Goal: Information Seeking & Learning: Learn about a topic

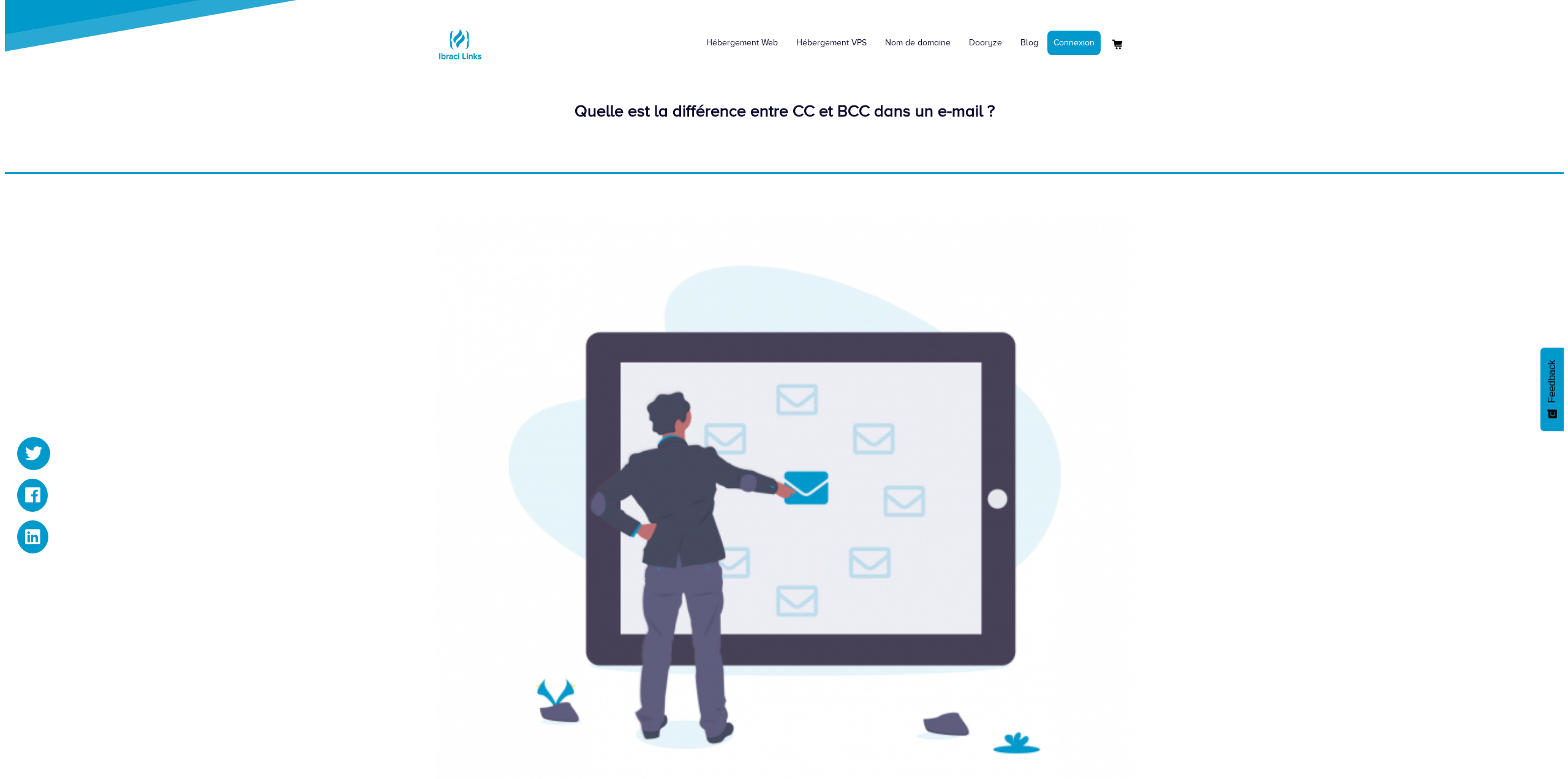
scroll to position [735, 0]
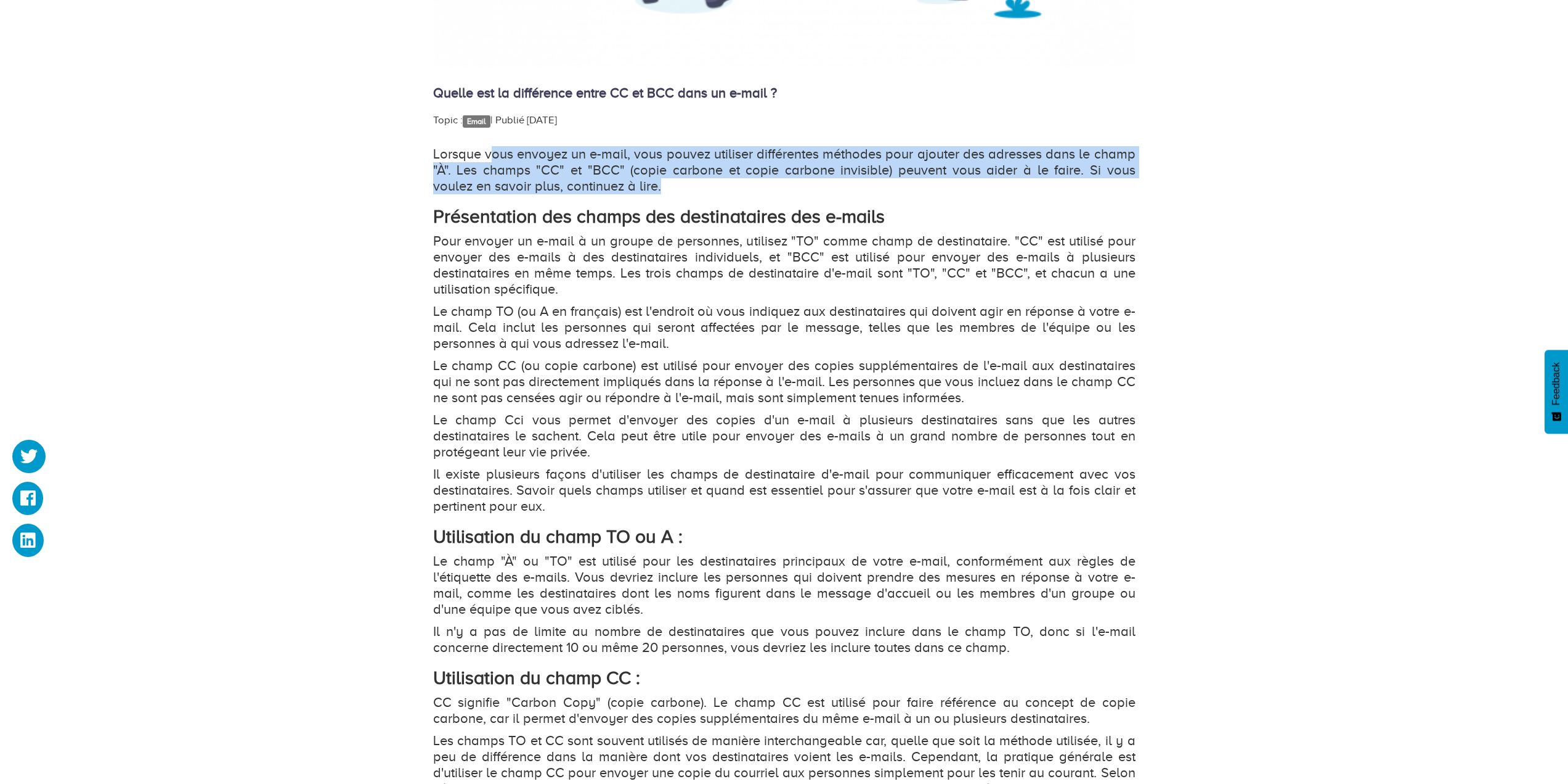
click at [791, 210] on div "Lorsque vous envoyez un e-mail, vous pouvez utiliser différentes méthodes pour …" at bounding box center [784, 607] width 702 height 923
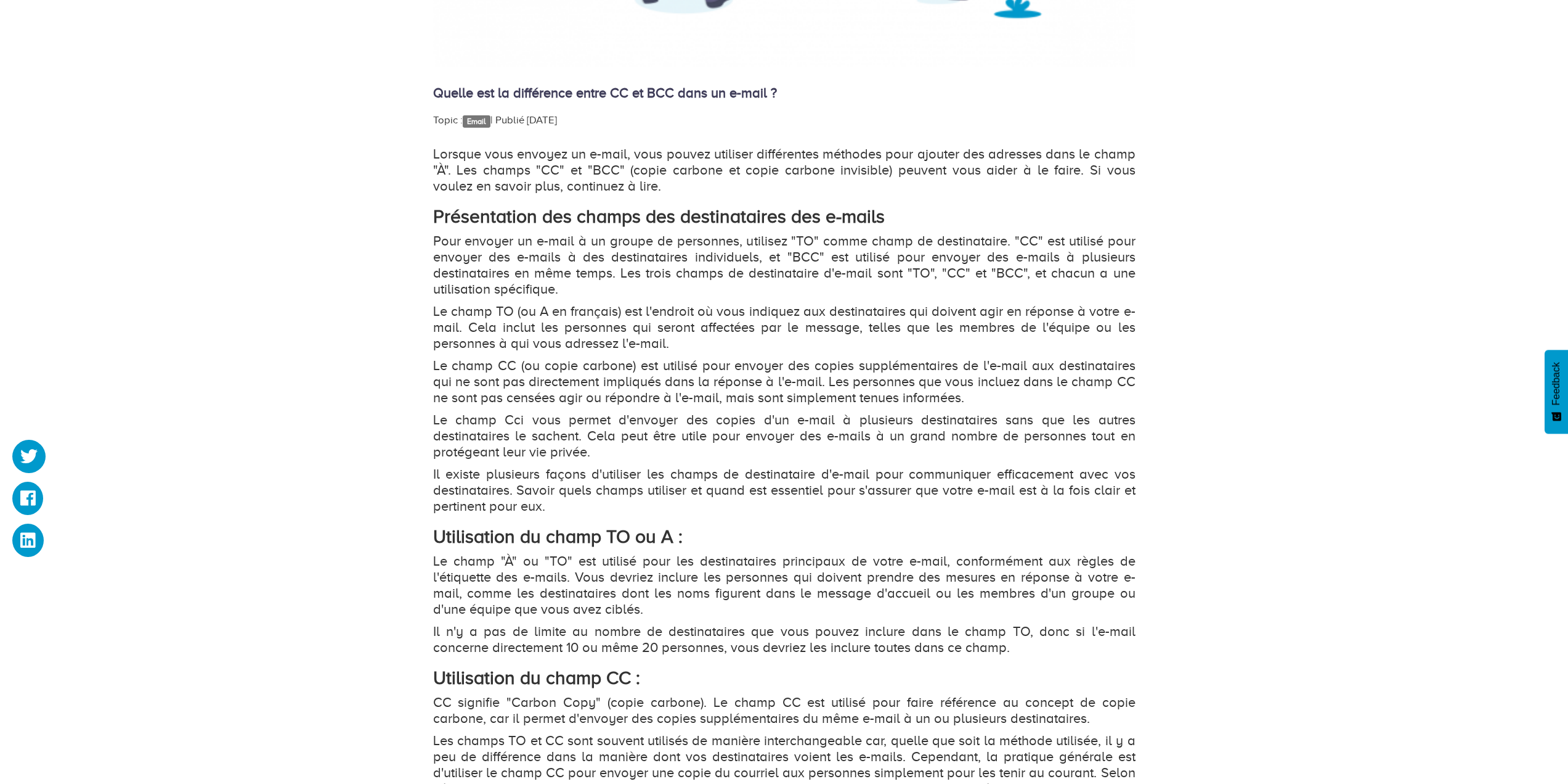
click at [809, 214] on strong "Présentation des champs des destinataires des e-mails" at bounding box center [659, 216] width 452 height 21
drag, startPoint x: 863, startPoint y: 152, endPoint x: 1062, endPoint y: 182, distance: 201.2
click at [968, 164] on p "Lorsque vous envoyez un e-mail, vous pouvez utiliser différentes méthodes pour …" at bounding box center [784, 170] width 702 height 48
click at [1062, 182] on p "Lorsque vous envoyez un e-mail, vous pouvez utiliser différentes méthodes pour …" at bounding box center [784, 170] width 702 height 48
click at [659, 187] on p "Lorsque vous envoyez un e-mail, vous pouvez utiliser différentes méthodes pour …" at bounding box center [784, 170] width 702 height 48
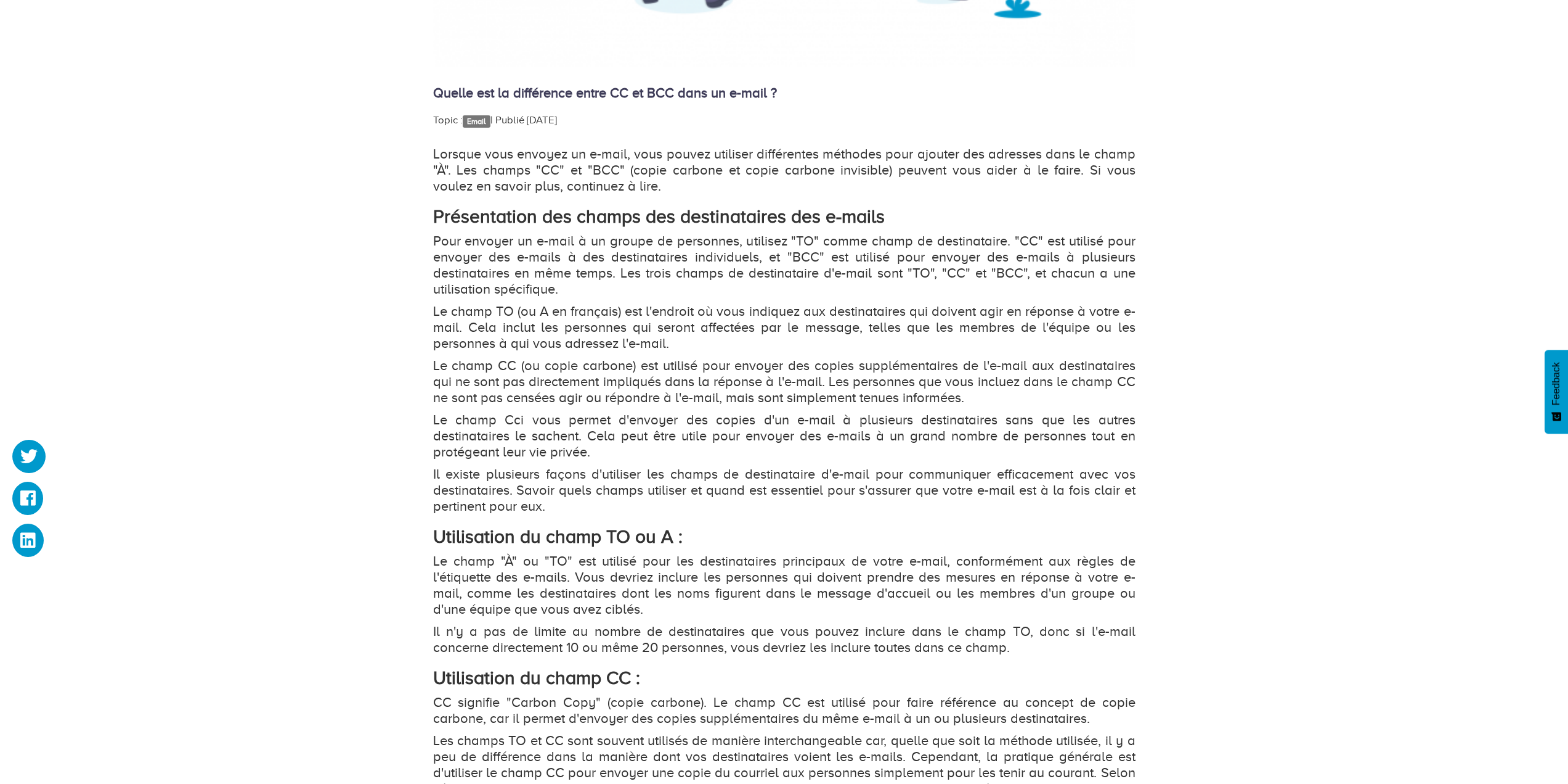
drag, startPoint x: 753, startPoint y: 174, endPoint x: 859, endPoint y: 183, distance: 106.4
click at [815, 180] on p "Lorsque vous envoyez un e-mail, vous pouvez utiliser différentes méthodes pour …" at bounding box center [784, 170] width 702 height 48
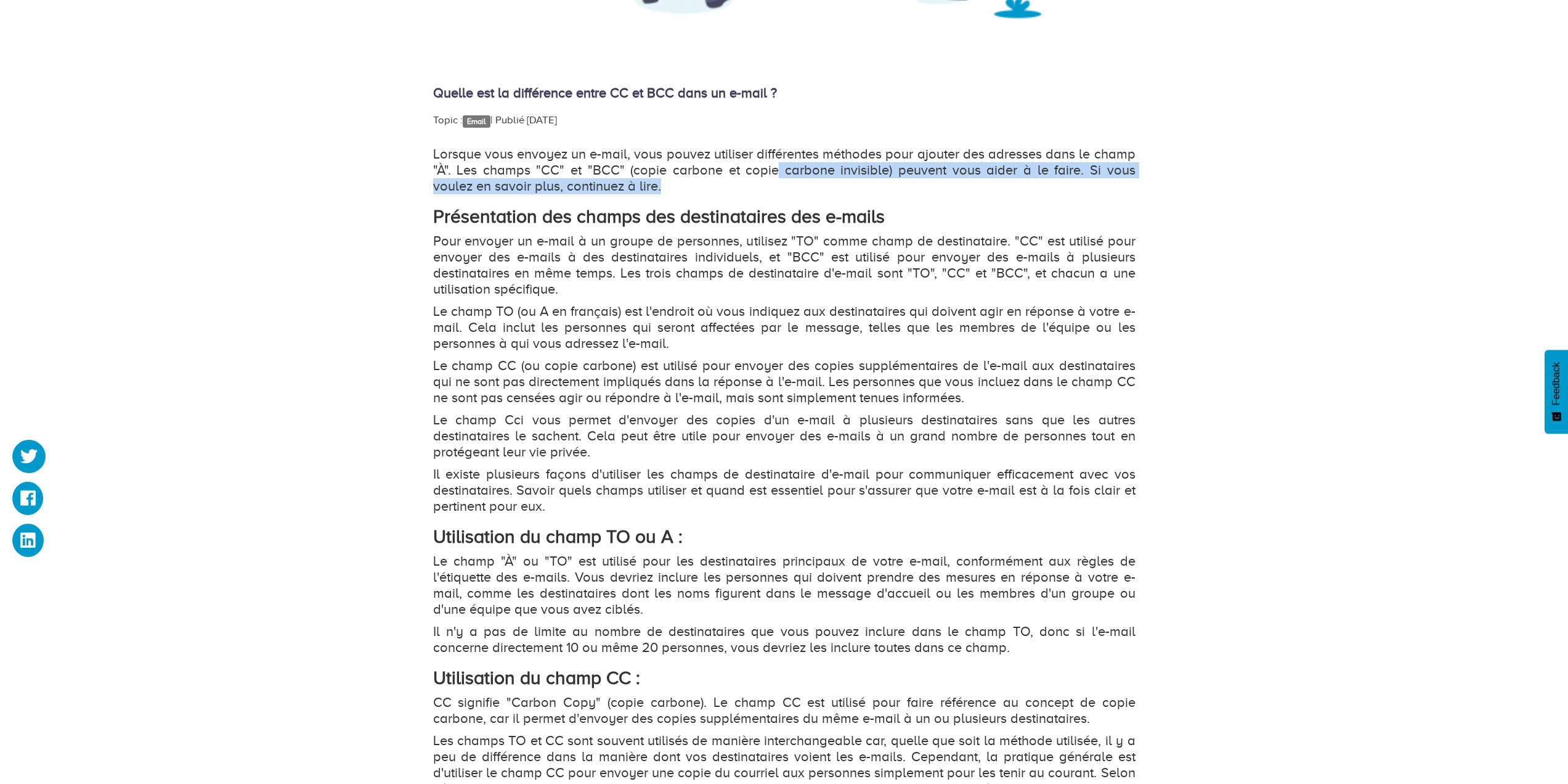
click at [859, 184] on p "Lorsque vous envoyez un e-mail, vous pouvez utiliser différentes méthodes pour …" at bounding box center [784, 170] width 702 height 48
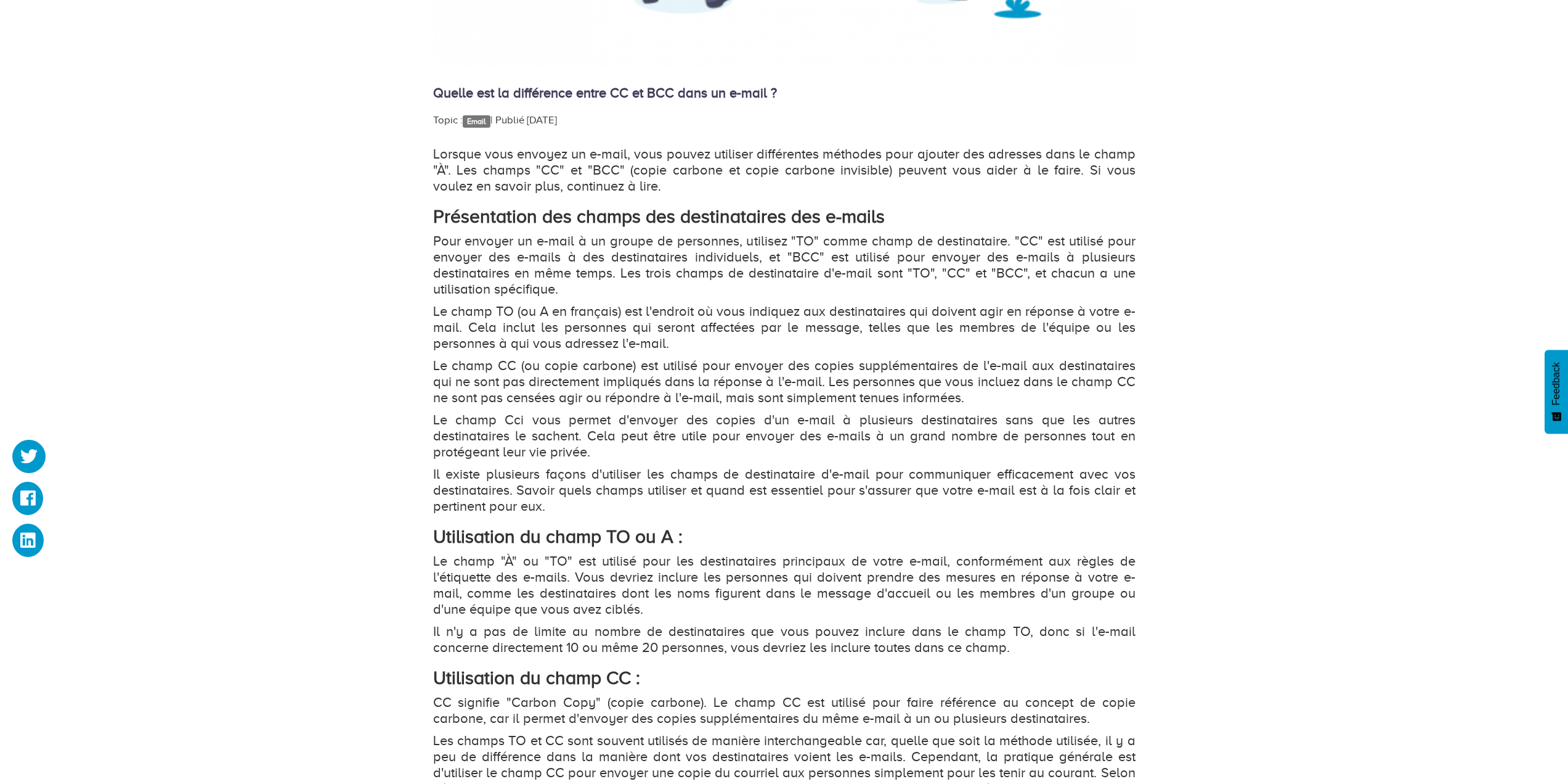
click at [785, 197] on div "Lorsque vous envoyez un e-mail, vous pouvez utiliser différentes méthodes pour …" at bounding box center [784, 607] width 702 height 923
click at [857, 183] on p "Lorsque vous envoyez un e-mail, vous pouvez utiliser différentes méthodes pour …" at bounding box center [784, 170] width 702 height 48
click at [958, 172] on p "Lorsque vous envoyez un e-mail, vous pouvez utiliser différentes méthodes pour …" at bounding box center [784, 170] width 702 height 48
click at [1061, 185] on p "Lorsque vous envoyez un e-mail, vous pouvez utiliser différentes méthodes pour …" at bounding box center [784, 170] width 702 height 48
